Goal: Task Accomplishment & Management: Manage account settings

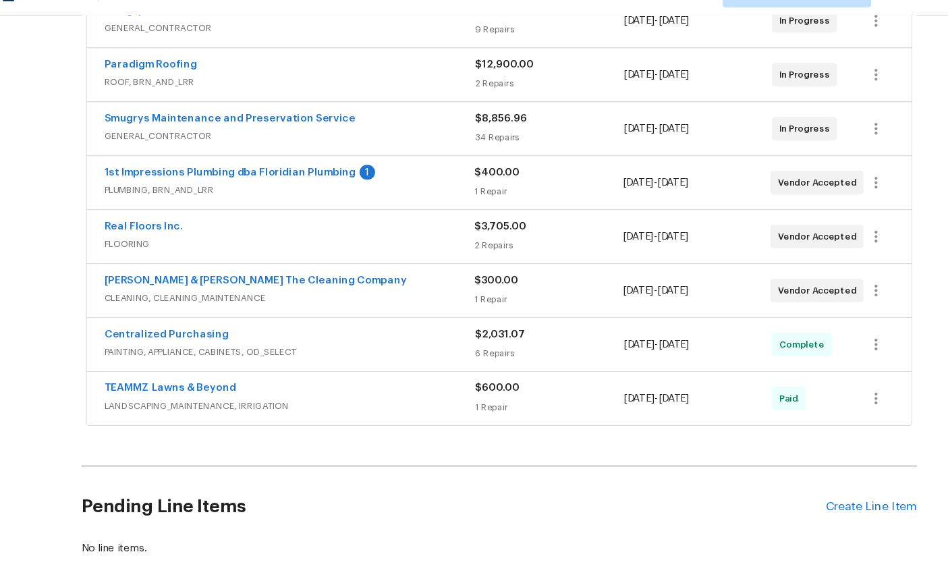
scroll to position [377, 0]
click at [177, 182] on link "1st Impressions Plumbing dba Floridian Plumbing" at bounding box center [228, 186] width 229 height 9
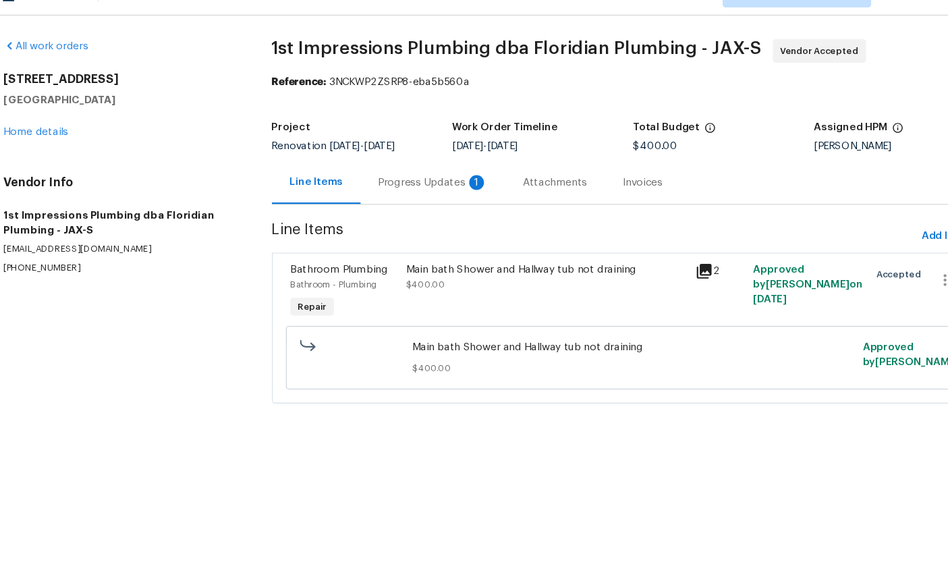
click at [389, 188] on div "Progress Updates 1" at bounding box center [414, 194] width 100 height 13
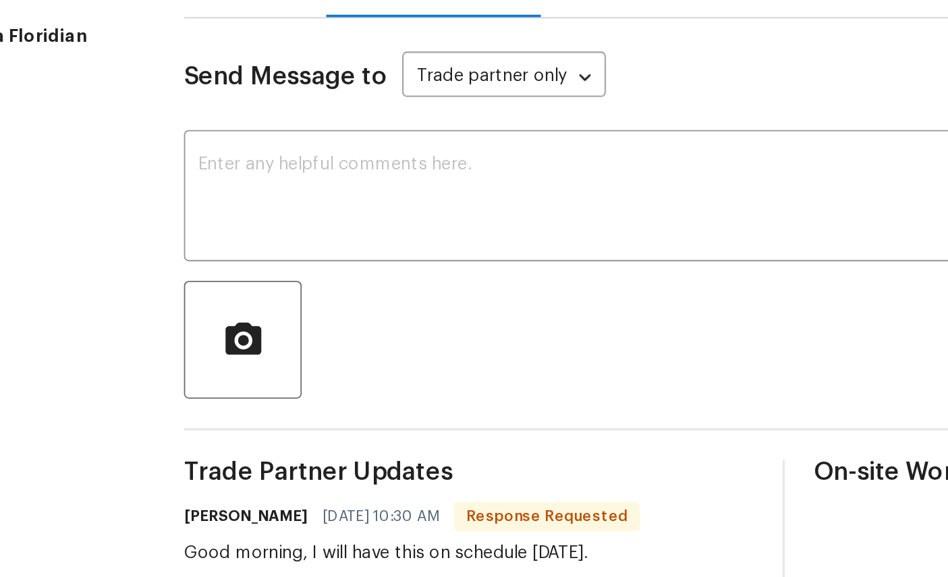
click at [267, 360] on div at bounding box center [596, 392] width 659 height 65
click at [275, 291] on textarea at bounding box center [532, 314] width 515 height 47
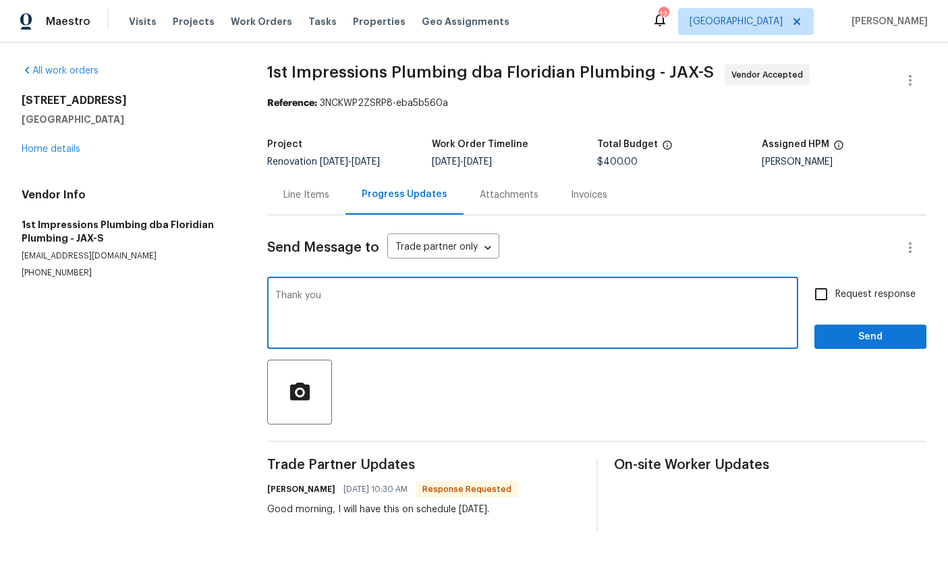
type textarea "Thank you"
click at [865, 333] on span "Send" at bounding box center [871, 337] width 90 height 17
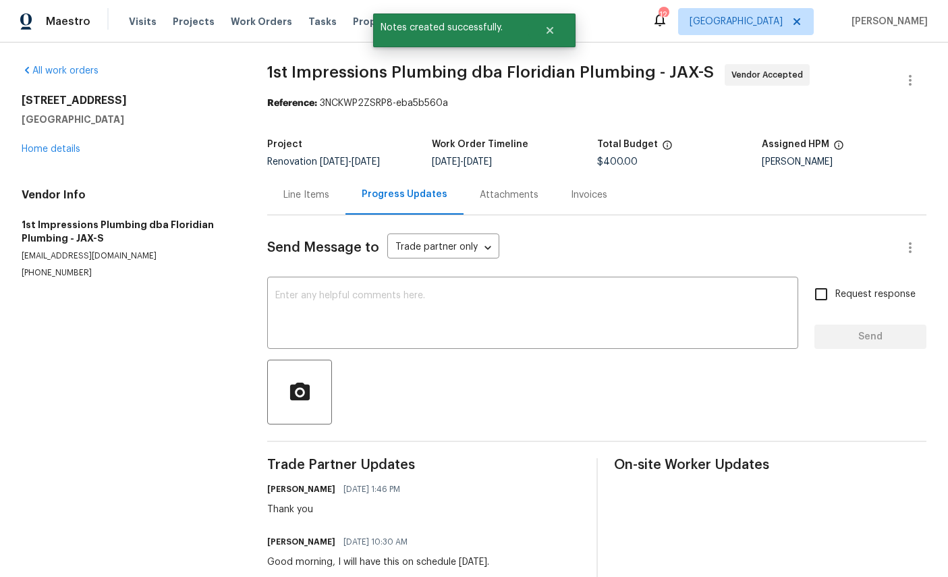
click at [59, 151] on link "Home details" at bounding box center [51, 148] width 59 height 9
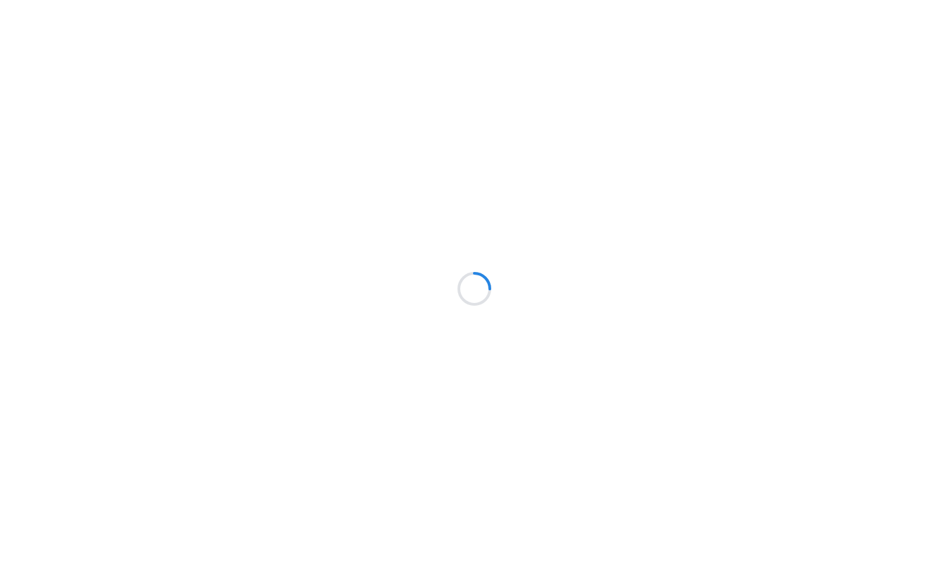
scroll to position [-100, -121]
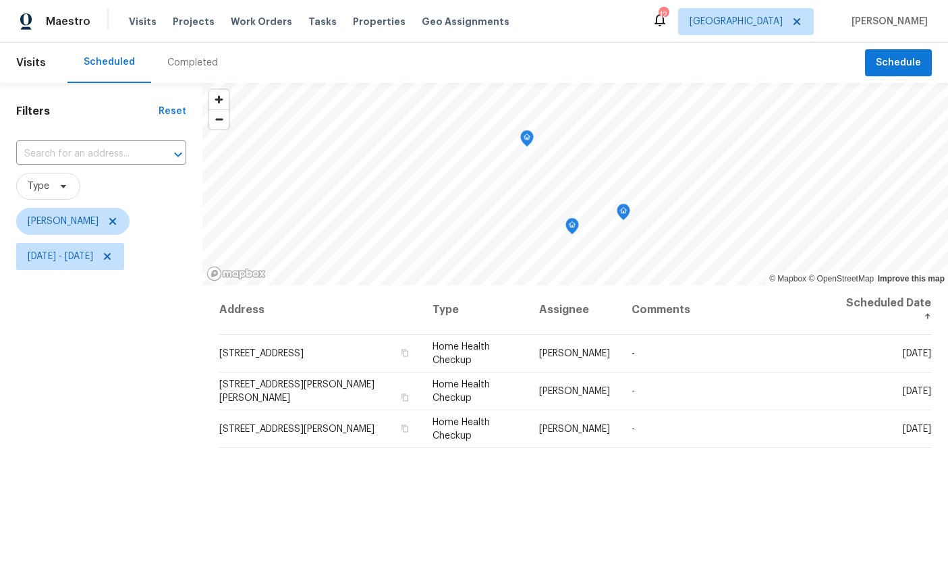
click at [530, 134] on icon "Map marker" at bounding box center [527, 139] width 12 height 16
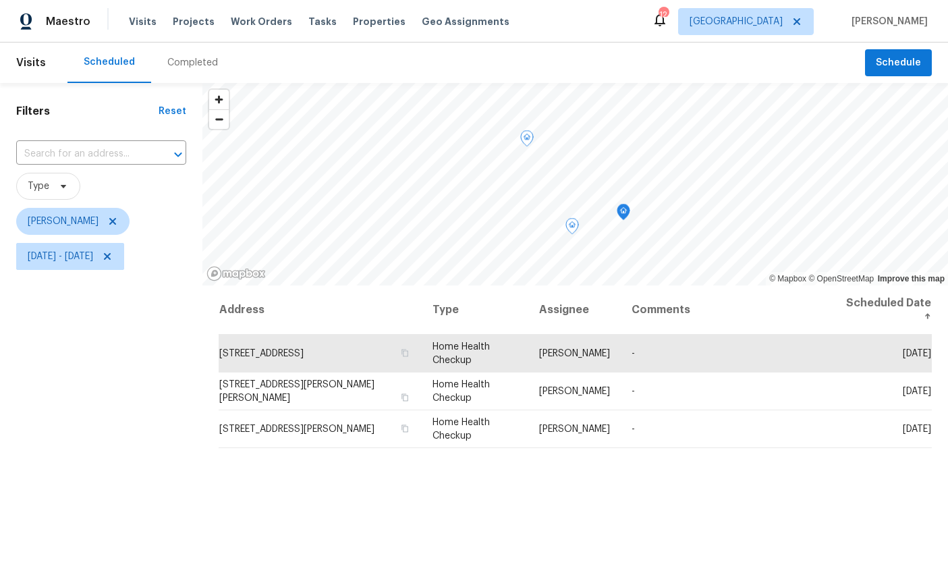
click at [0, 0] on icon at bounding box center [0, 0] width 0 height 0
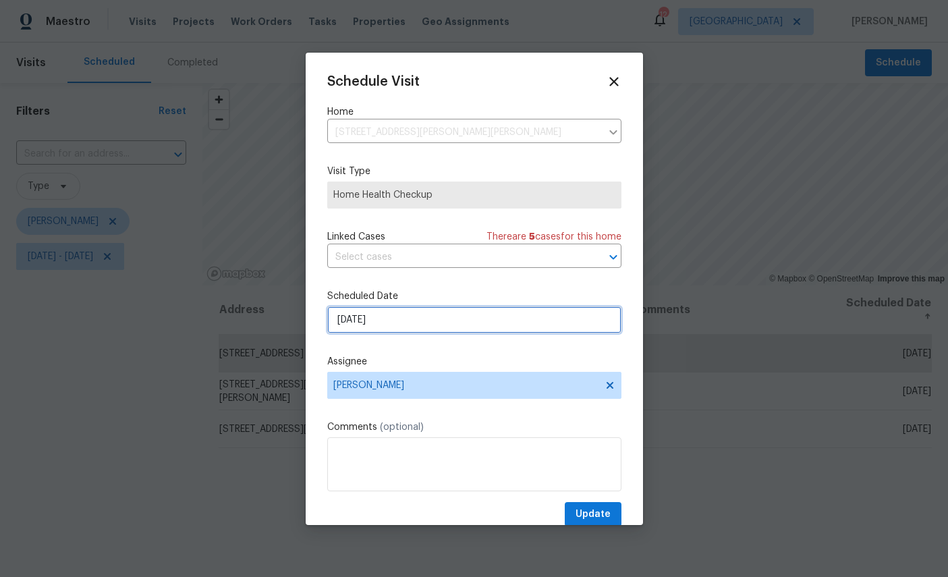
click at [433, 324] on input "9/17/2025" at bounding box center [474, 319] width 294 height 27
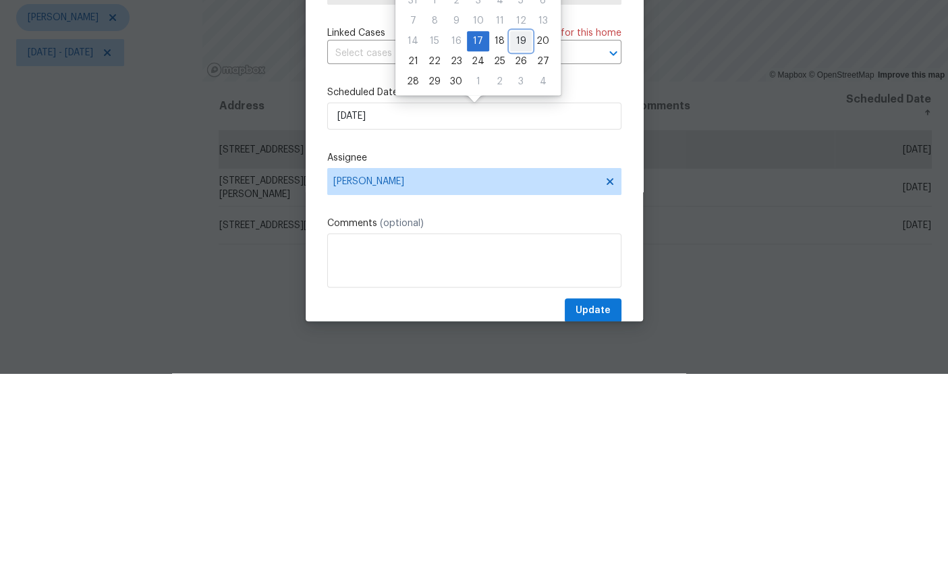
click at [521, 236] on div "19" at bounding box center [521, 245] width 22 height 19
type input "9/19/2025"
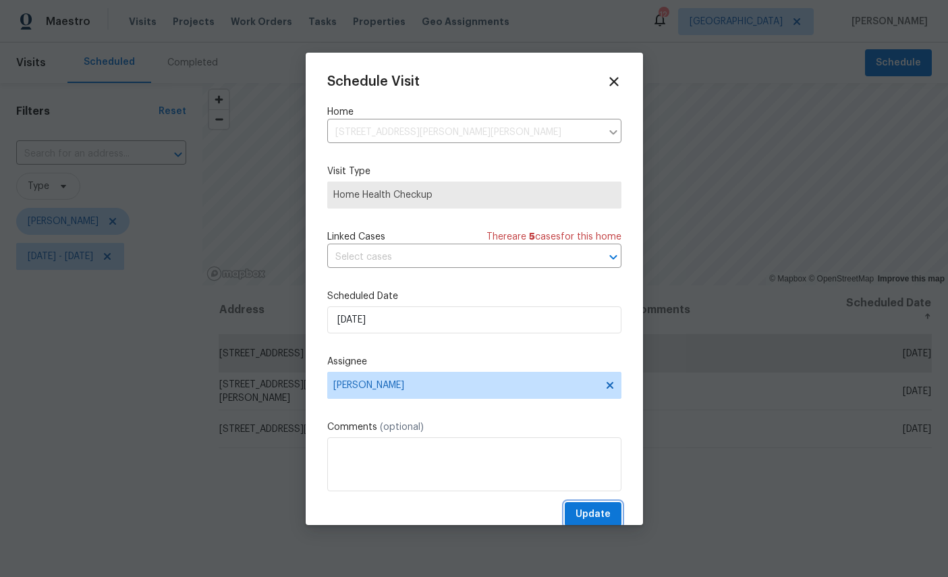
click at [604, 515] on span "Update" at bounding box center [593, 514] width 35 height 17
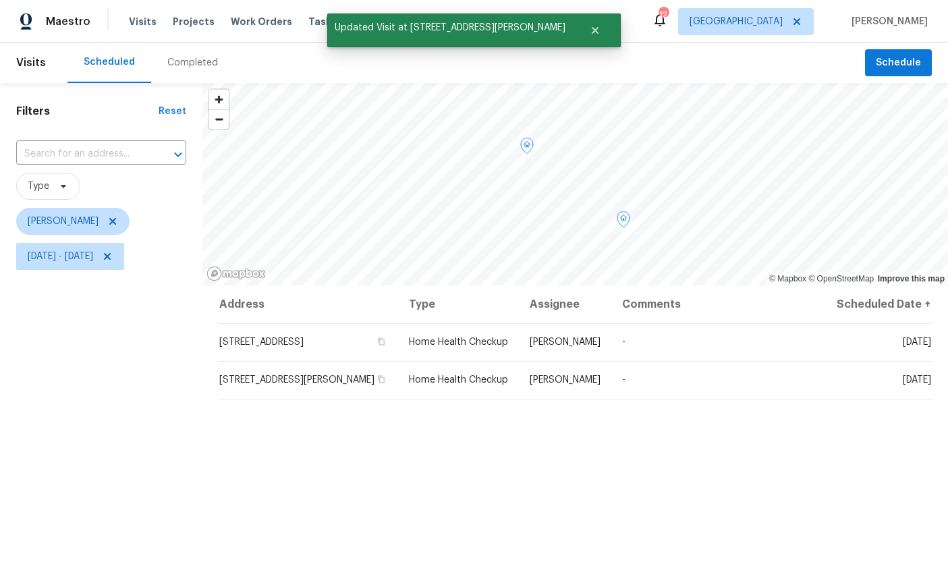
click at [0, 0] on span at bounding box center [0, 0] width 0 height 0
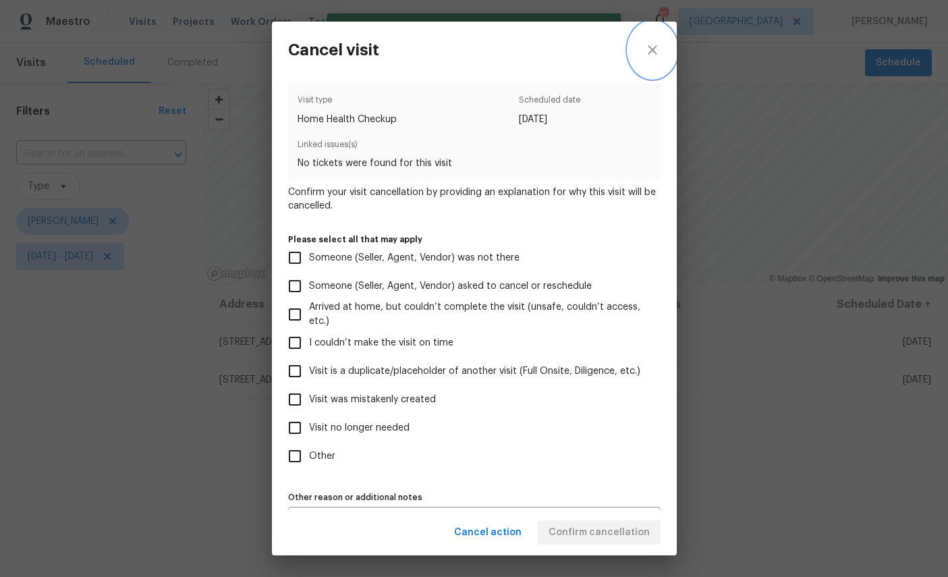
click at [654, 51] on icon "close" at bounding box center [652, 49] width 9 height 9
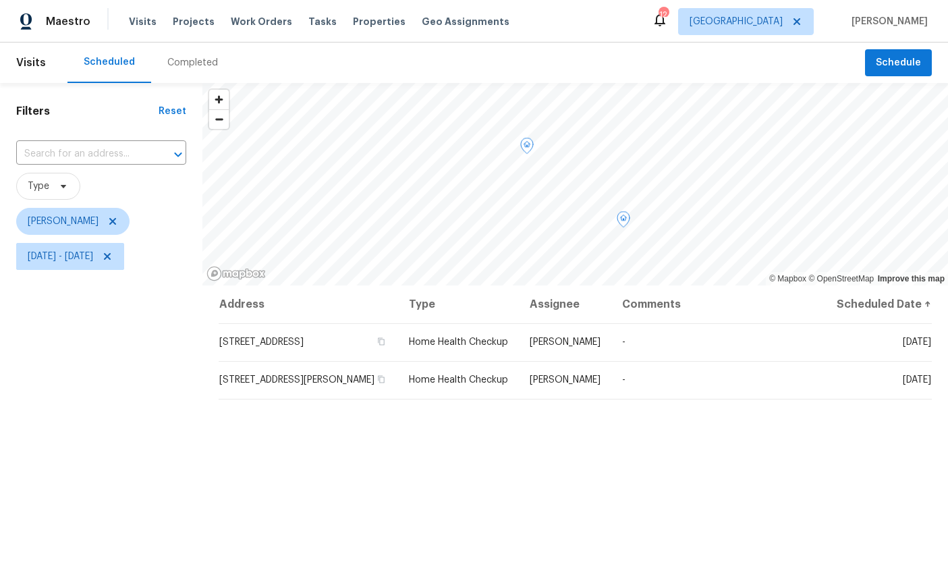
click at [0, 0] on icon at bounding box center [0, 0] width 0 height 0
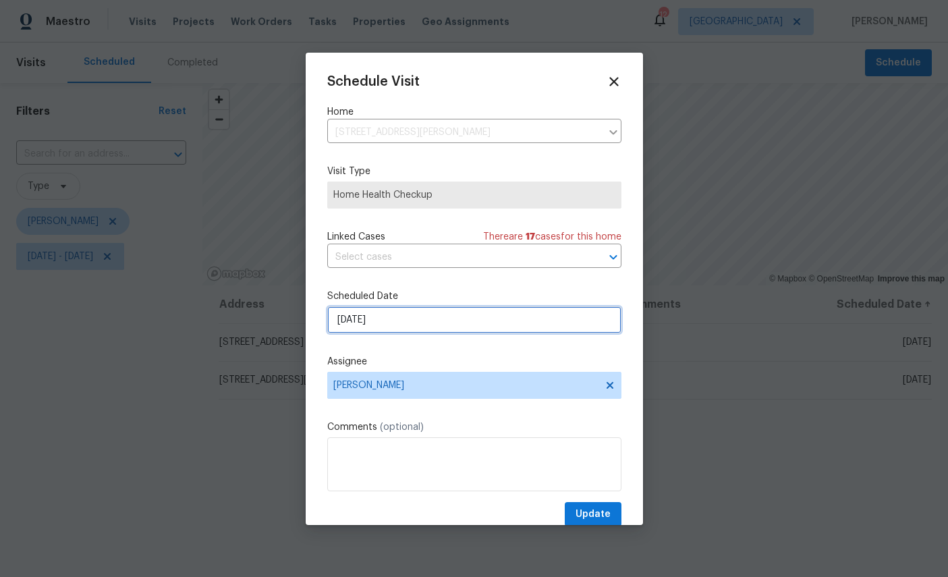
click at [431, 317] on input "9/17/2025" at bounding box center [474, 319] width 294 height 27
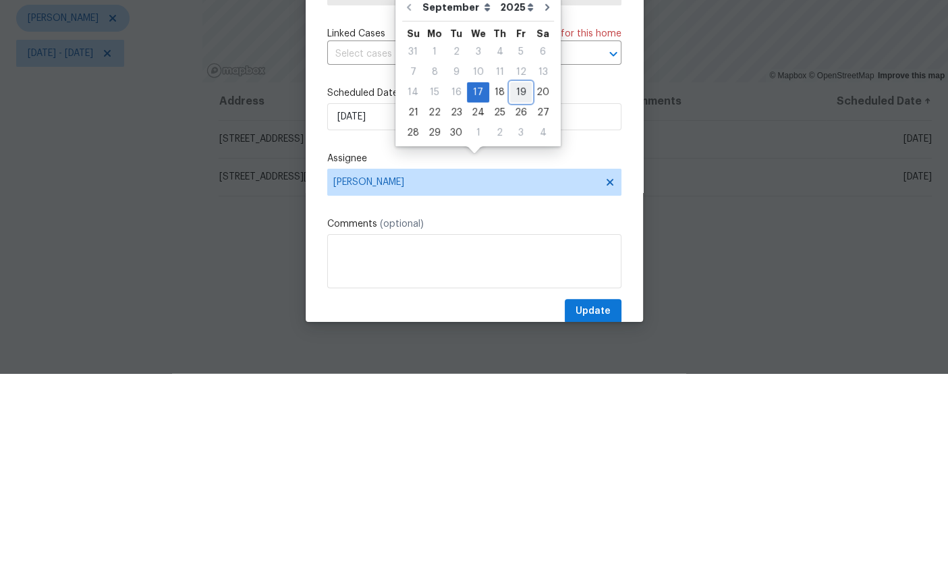
click at [519, 286] on div "19" at bounding box center [521, 295] width 22 height 19
type input "9/19/2025"
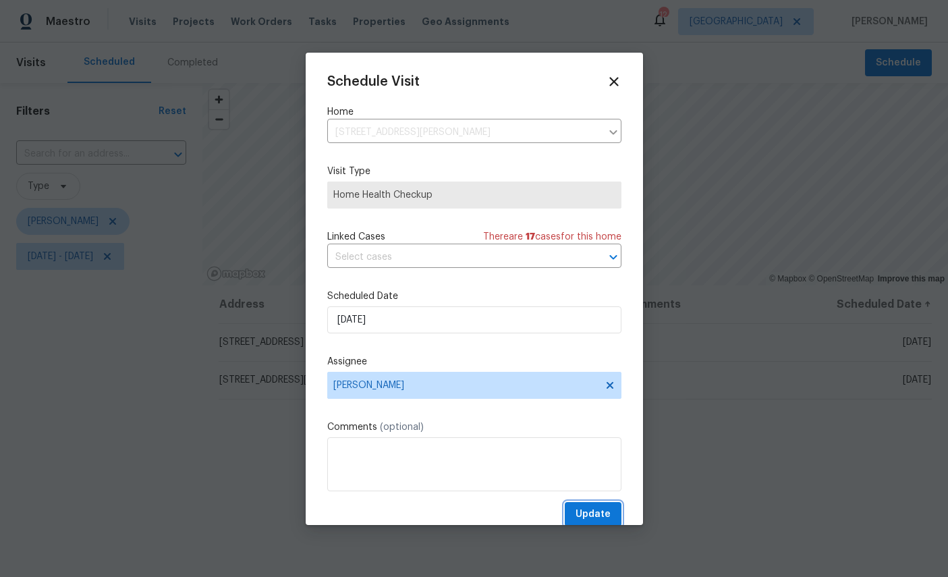
click at [607, 508] on button "Update" at bounding box center [593, 514] width 57 height 25
